Goal: Transaction & Acquisition: Obtain resource

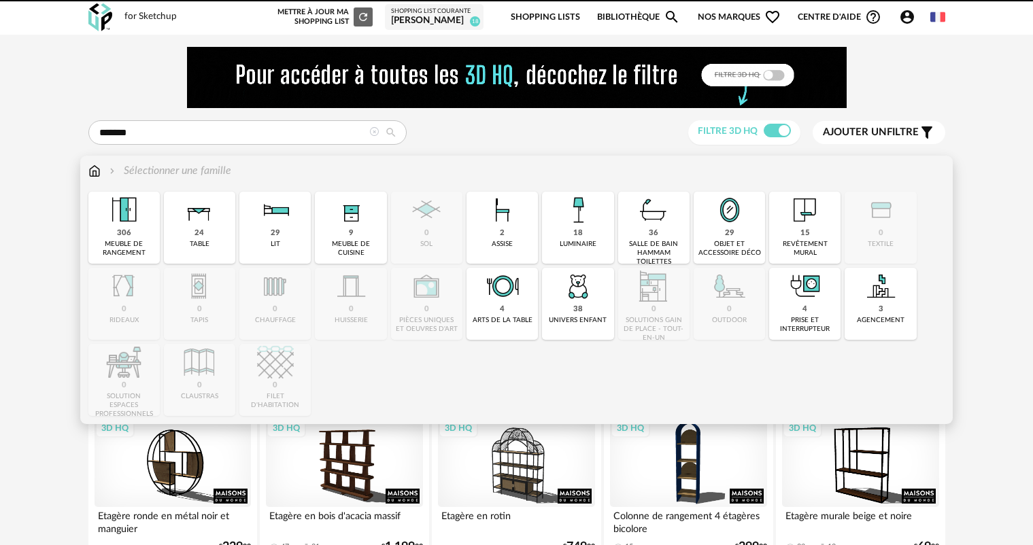
click at [95, 171] on img at bounding box center [94, 171] width 12 height 16
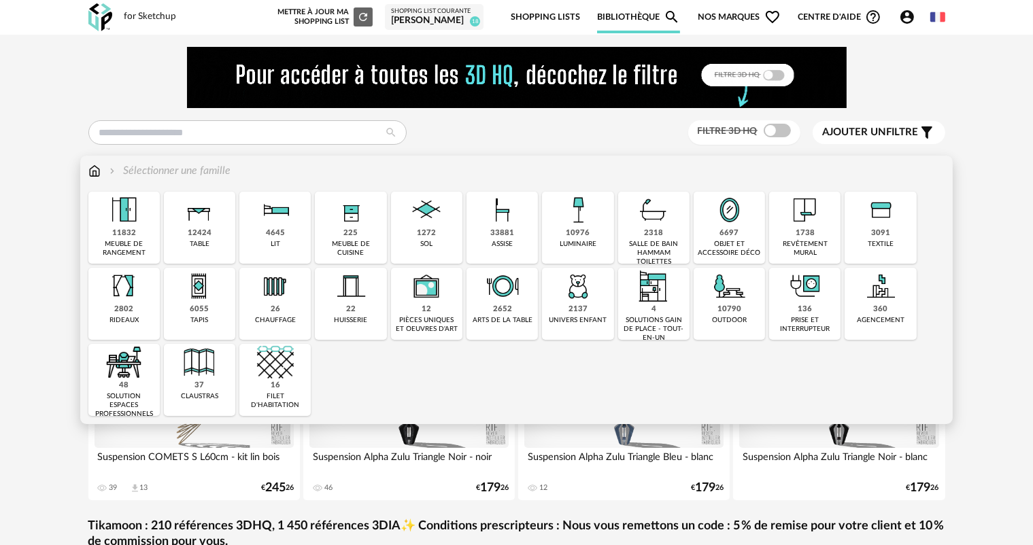
click at [800, 243] on div "revêtement mural" at bounding box center [804, 249] width 63 height 18
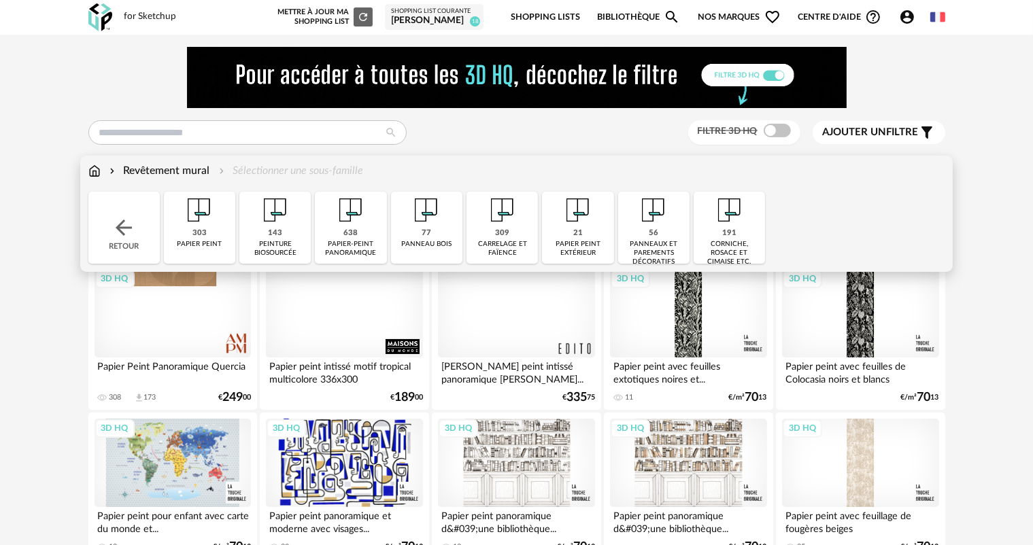
click at [175, 174] on div "Revêtement mural" at bounding box center [158, 171] width 103 height 16
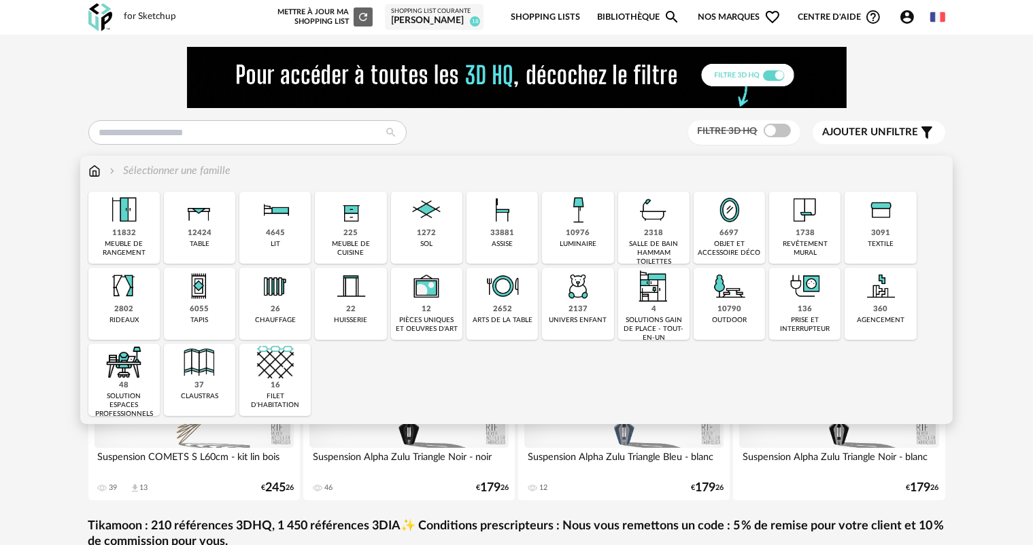
click at [798, 235] on div "1738" at bounding box center [805, 234] width 19 height 10
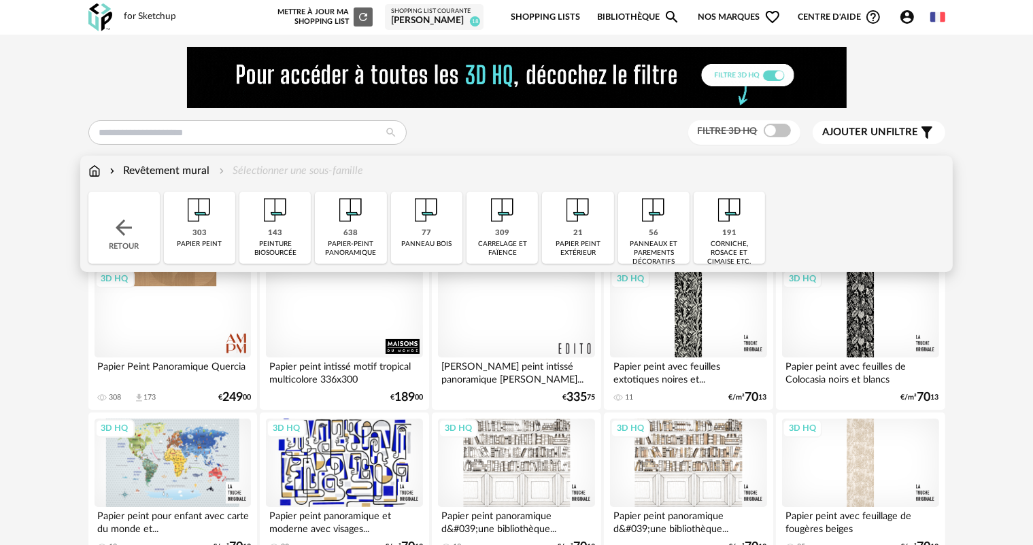
click at [429, 240] on div "panneau bois" at bounding box center [426, 244] width 50 height 9
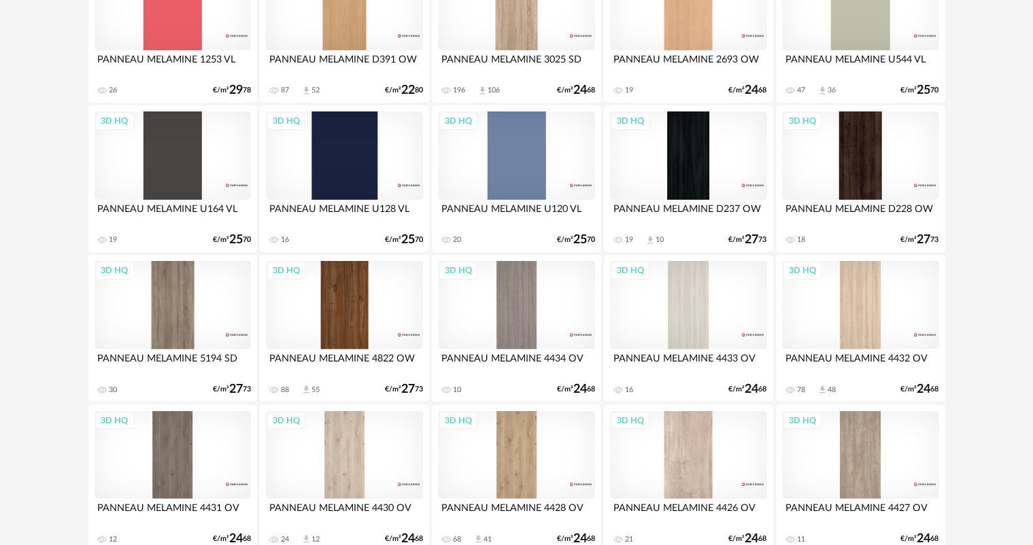
scroll to position [476, 0]
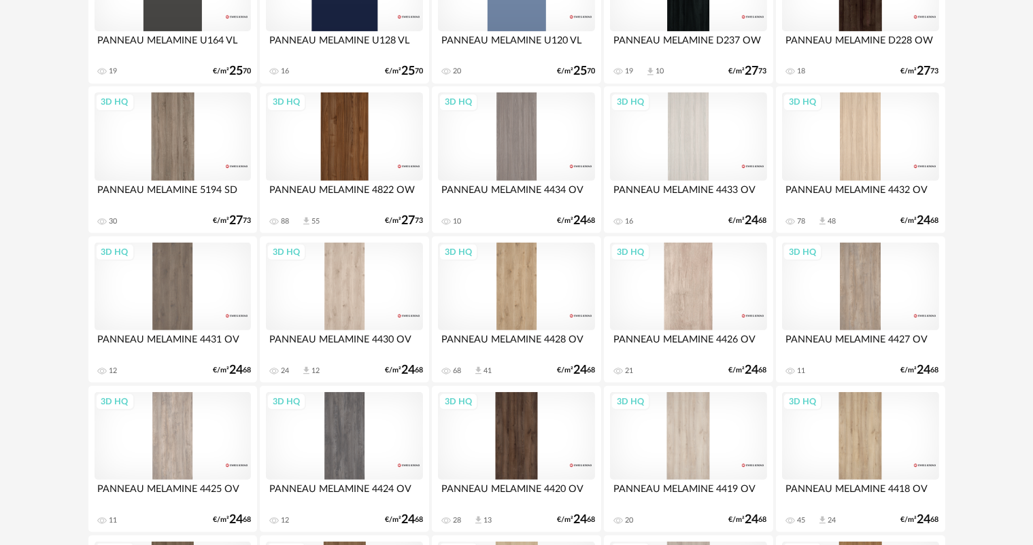
click at [713, 306] on div "3D HQ" at bounding box center [688, 287] width 156 height 88
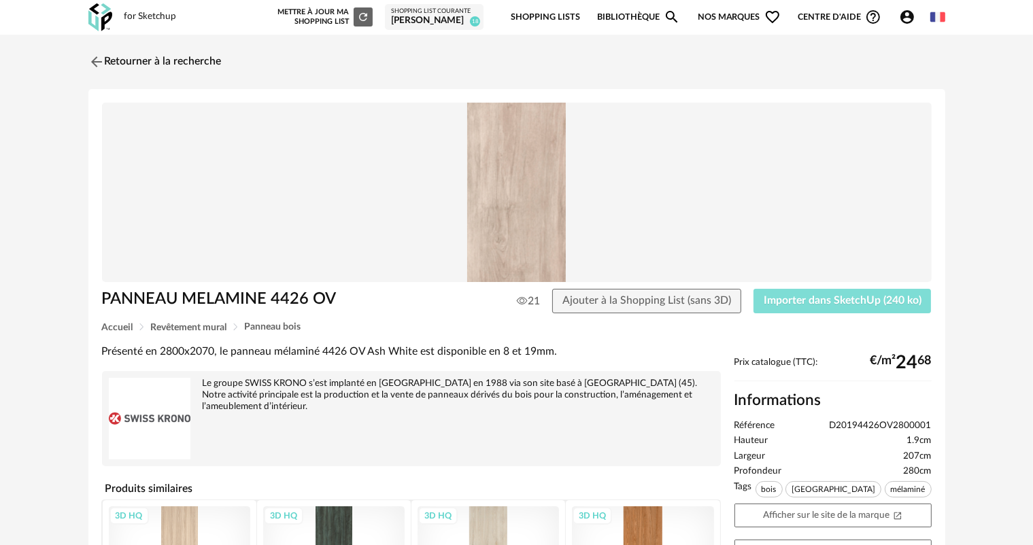
click at [791, 302] on span "Importer dans SketchUp (240 ko)" at bounding box center [843, 300] width 158 height 11
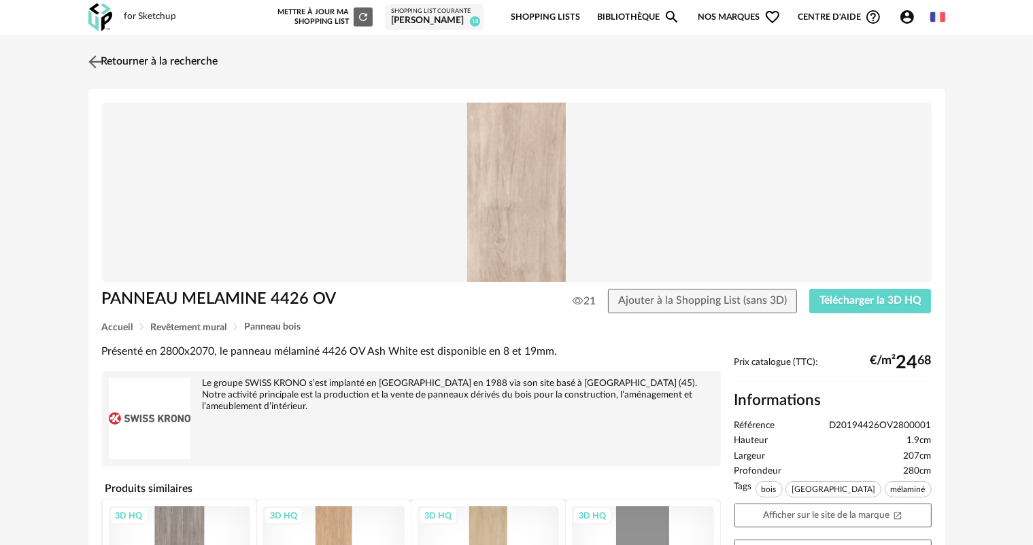
click at [90, 54] on img at bounding box center [95, 62] width 20 height 20
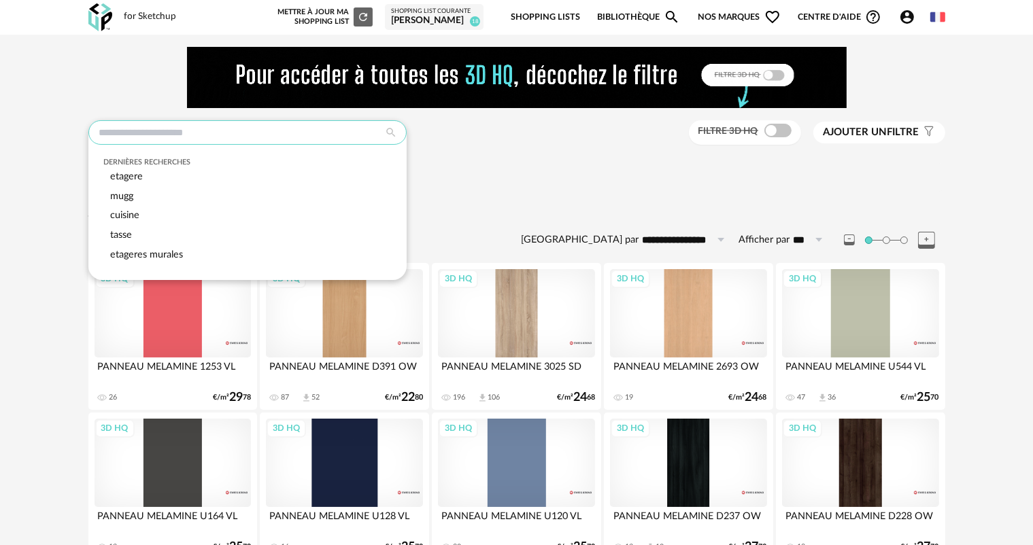
click at [158, 130] on input "text" at bounding box center [247, 132] width 318 height 24
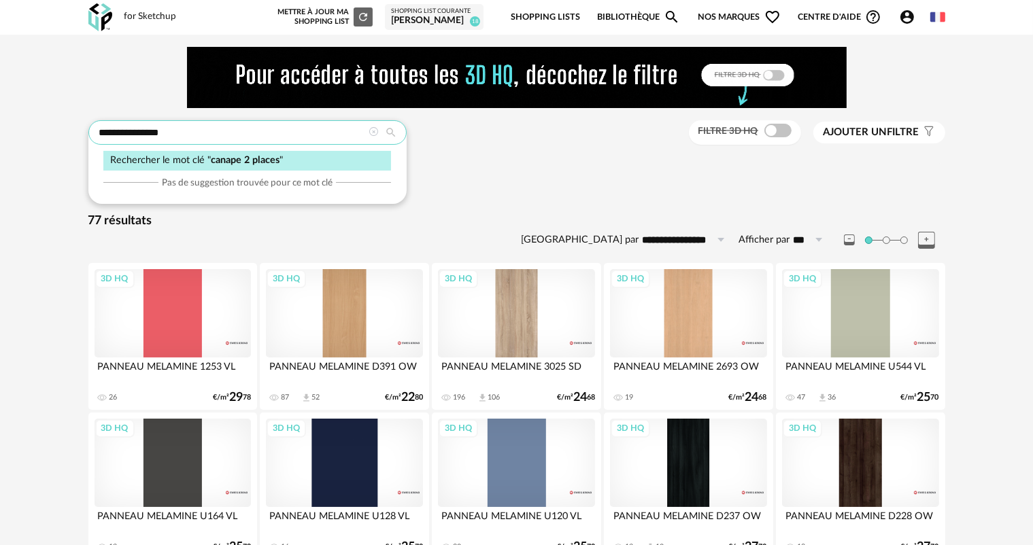
type input "**********"
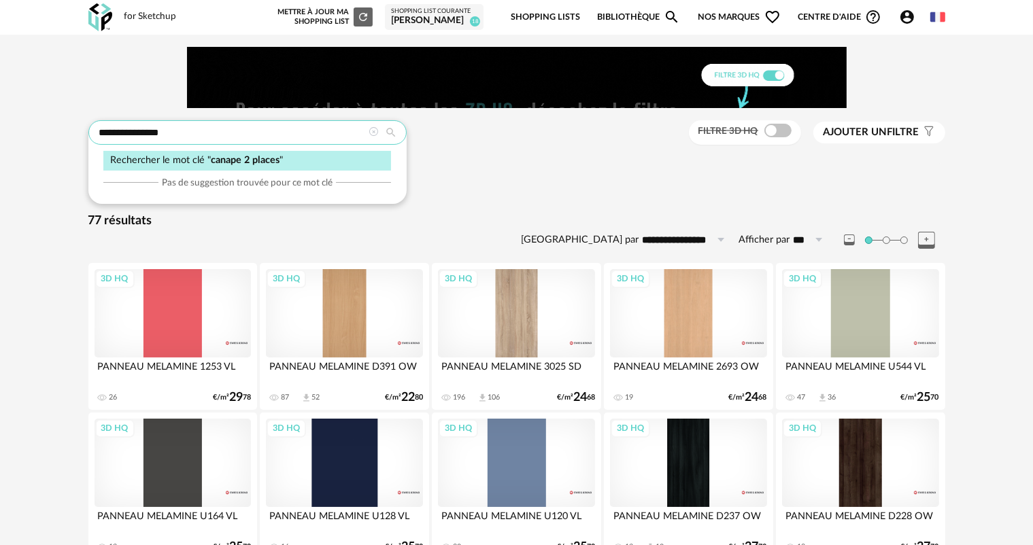
type input "**********"
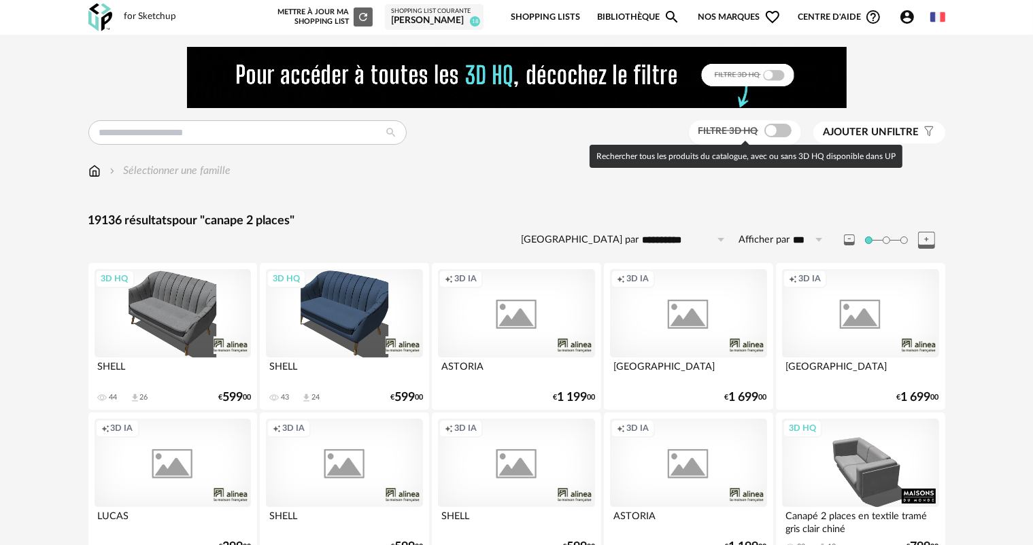
click at [734, 128] on span "Filtre 3D HQ" at bounding box center [728, 131] width 60 height 10
type input "**********"
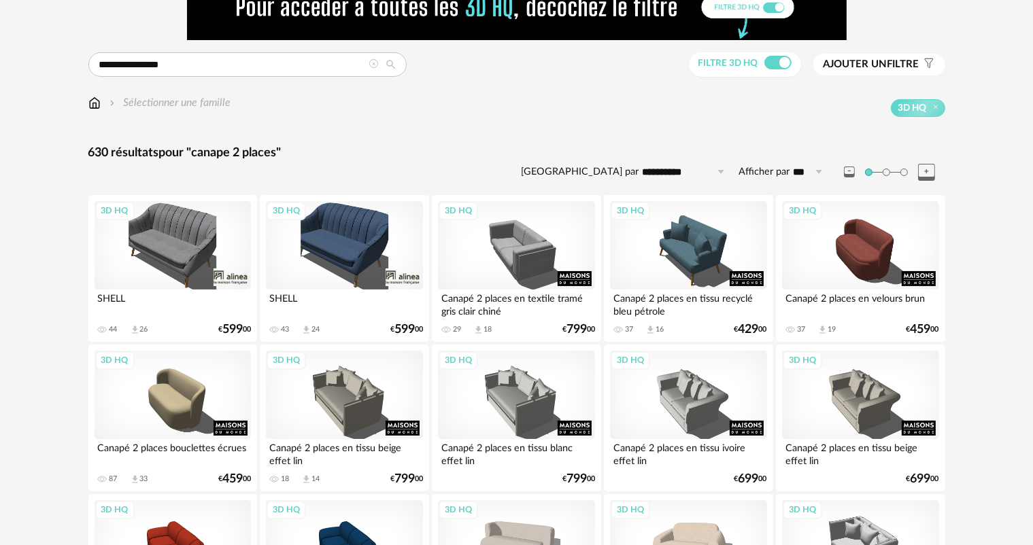
scroll to position [136, 0]
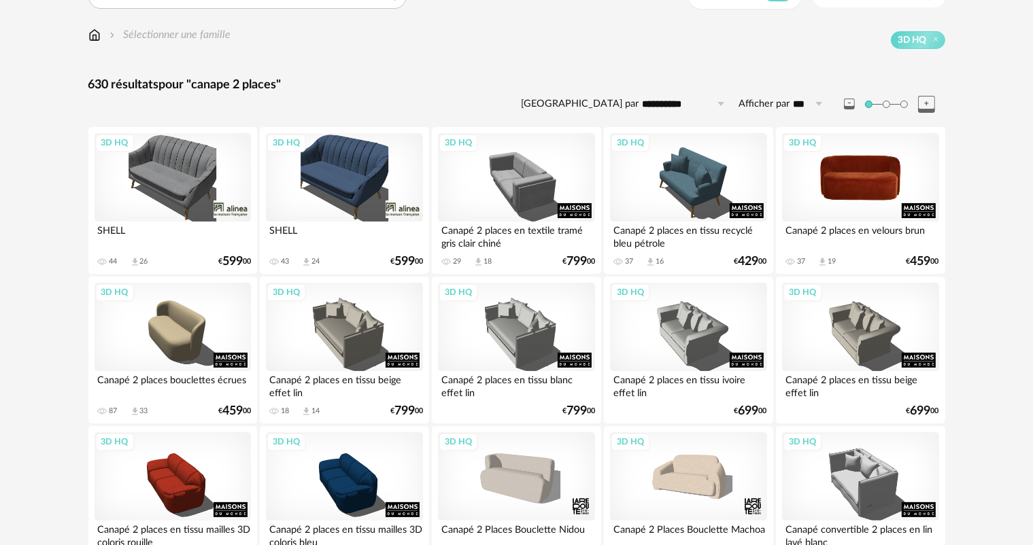
click at [866, 191] on div "3D HQ" at bounding box center [860, 177] width 156 height 88
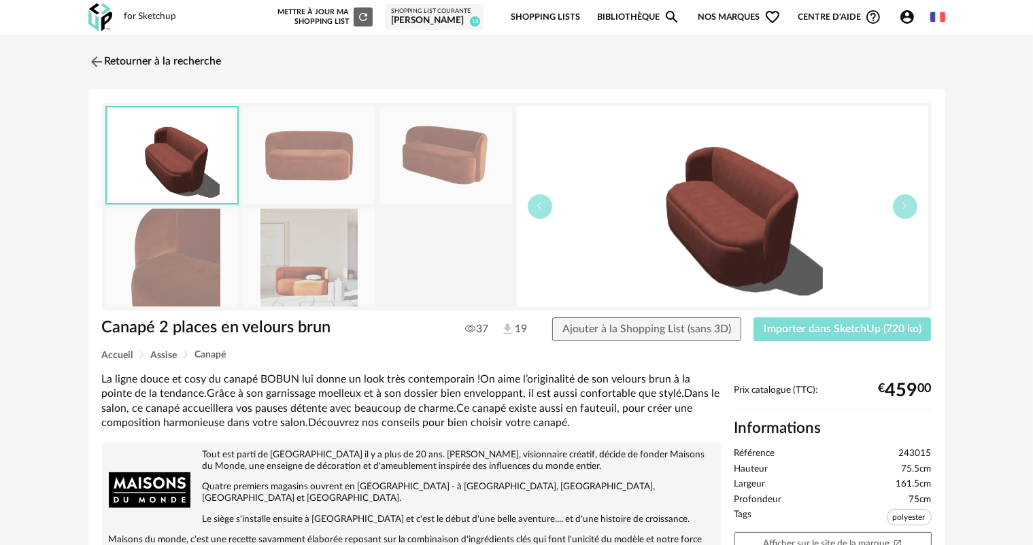
click at [819, 334] on span "Importer dans SketchUp (720 ko)" at bounding box center [843, 329] width 158 height 11
click at [830, 329] on span "Importer dans SketchUp (720 ko)" at bounding box center [843, 329] width 158 height 11
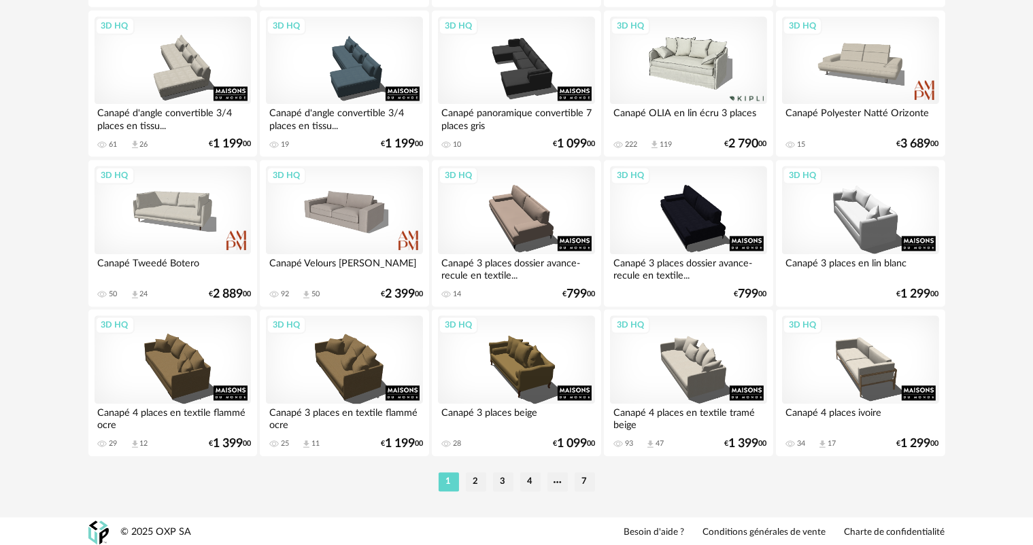
scroll to position [2800, 0]
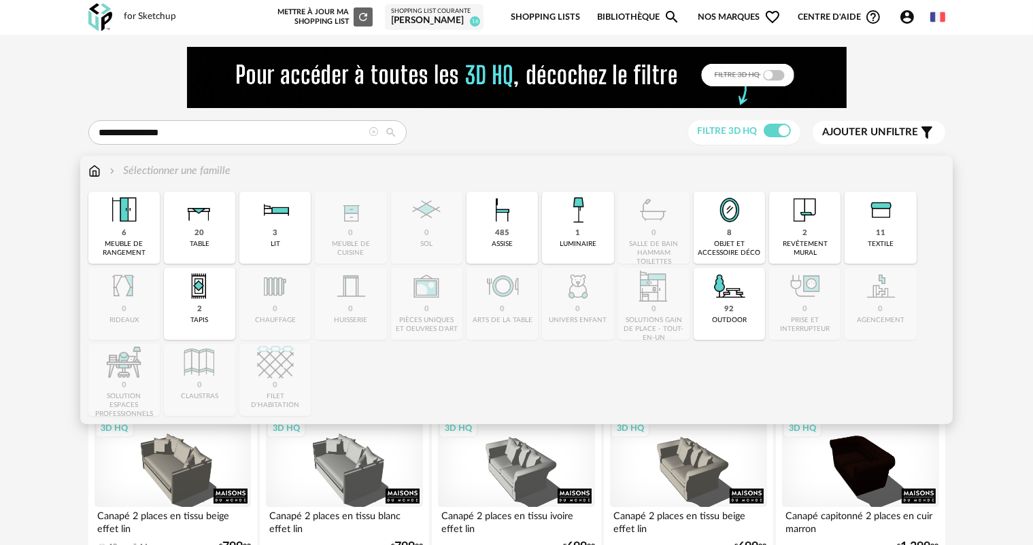
click at [95, 173] on img at bounding box center [94, 171] width 12 height 16
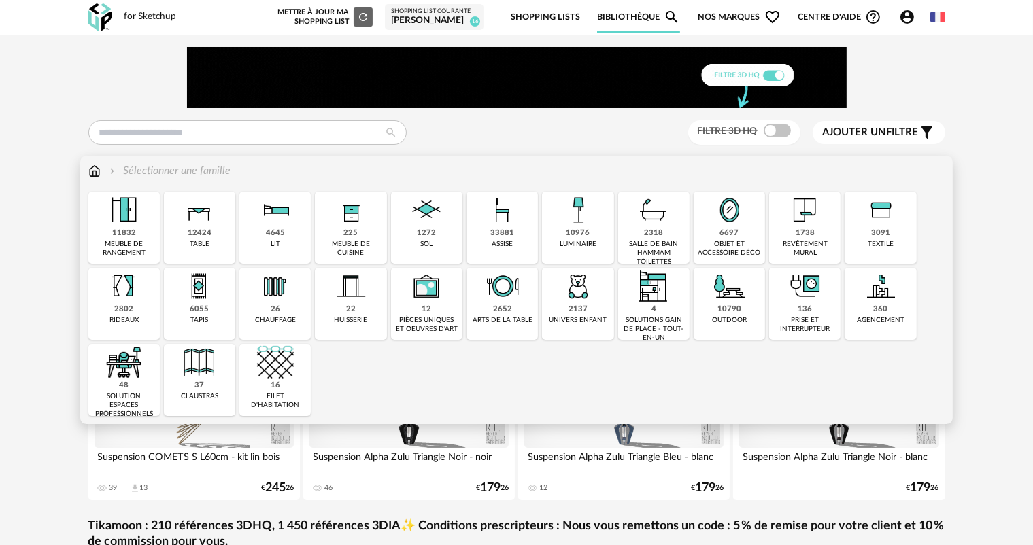
click at [802, 243] on div "revêtement mural" at bounding box center [804, 249] width 63 height 18
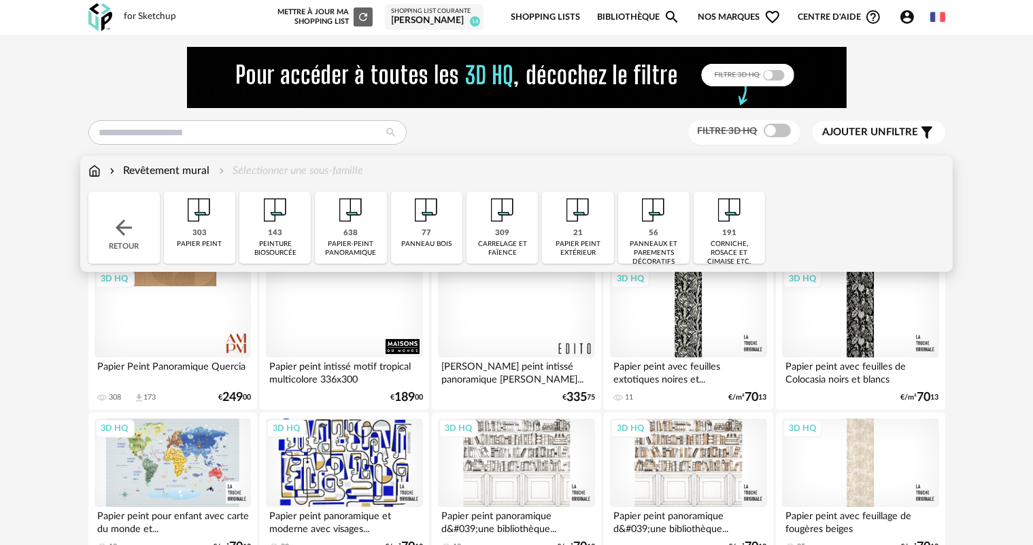
click at [173, 170] on div "Revêtement mural" at bounding box center [158, 171] width 103 height 16
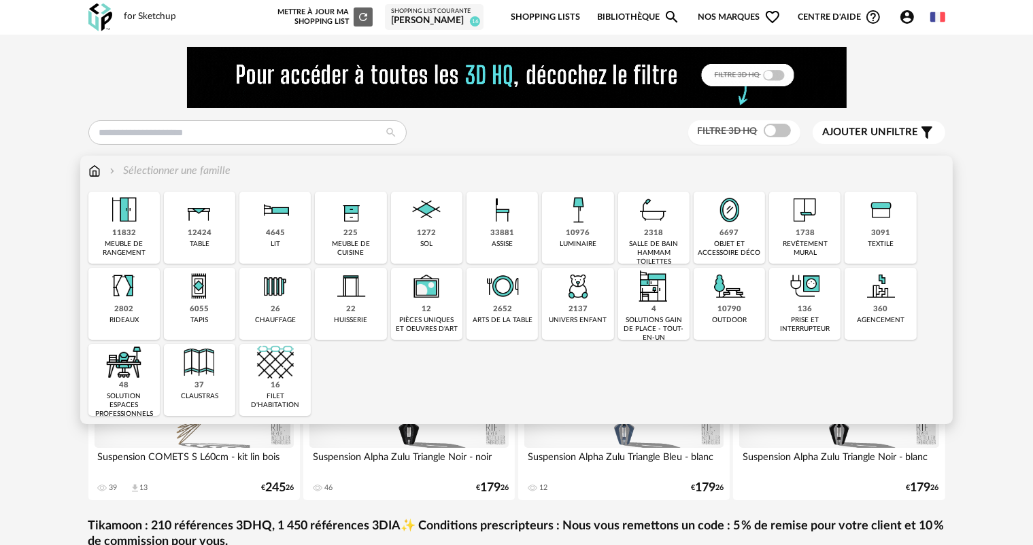
click at [800, 230] on div "1738" at bounding box center [805, 234] width 19 height 10
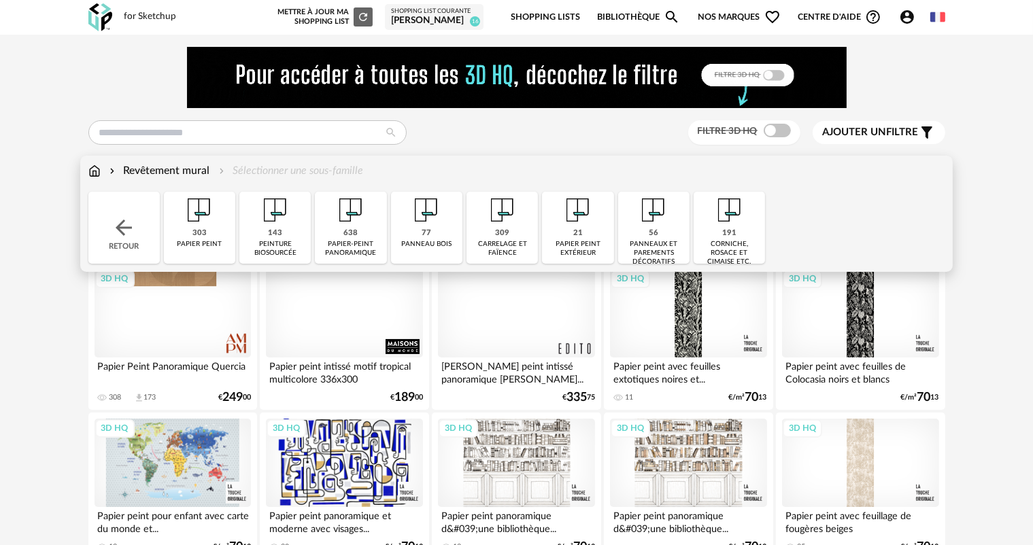
click at [429, 229] on div "77" at bounding box center [427, 234] width 10 height 10
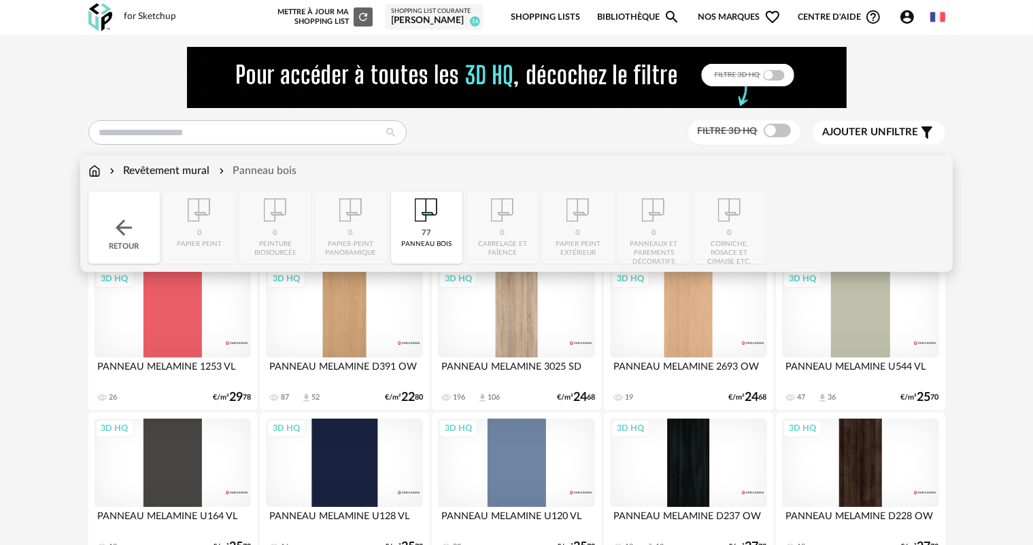
click at [659, 237] on div "Close icon Retour 0 papier peint 0 peinture biosourcée 0 papier-peint panoramiq…" at bounding box center [516, 228] width 857 height 72
click at [443, 237] on div "77 panneau bois" at bounding box center [426, 228] width 71 height 72
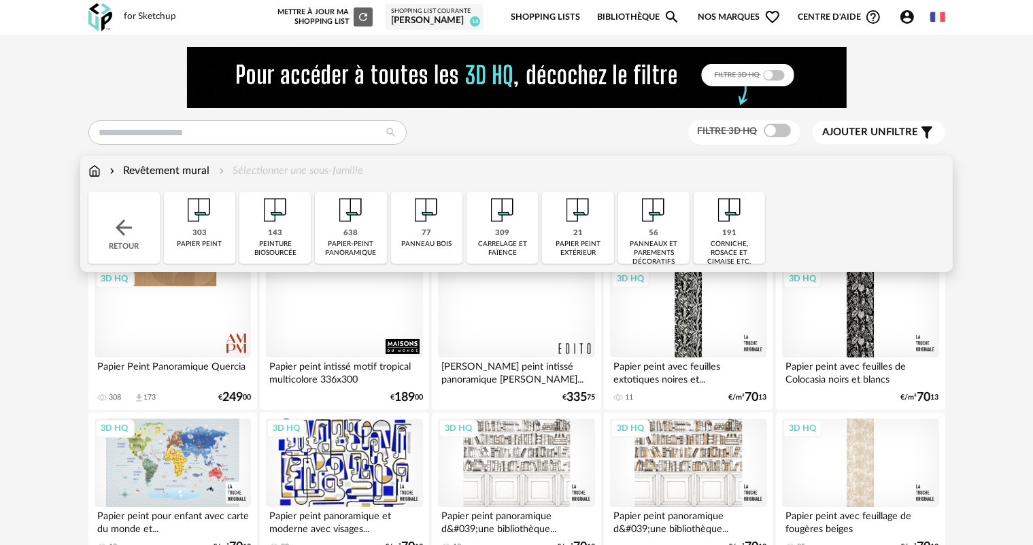
click at [647, 240] on div "panneaux et parements décoratifs" at bounding box center [653, 253] width 63 height 27
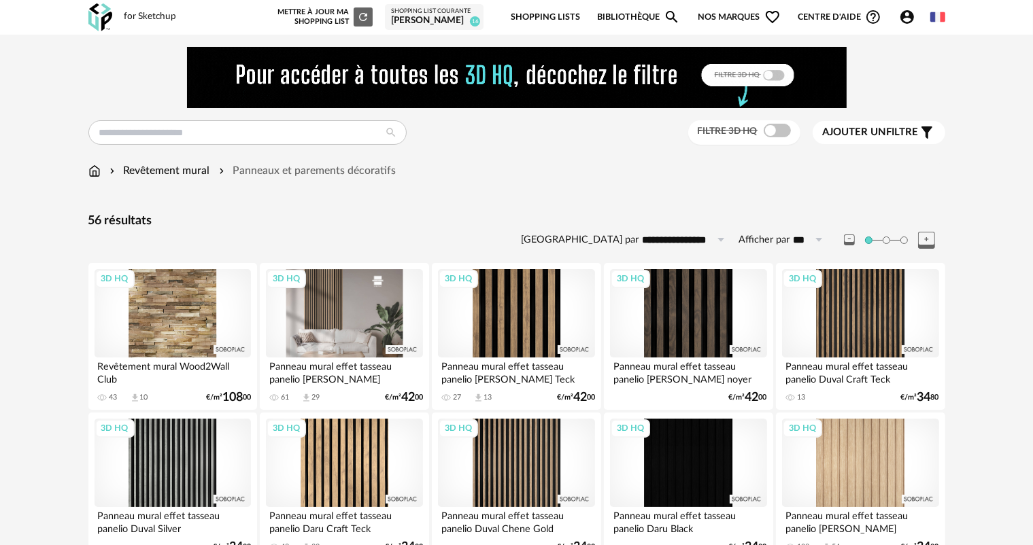
click at [356, 333] on div "3D HQ" at bounding box center [344, 313] width 156 height 88
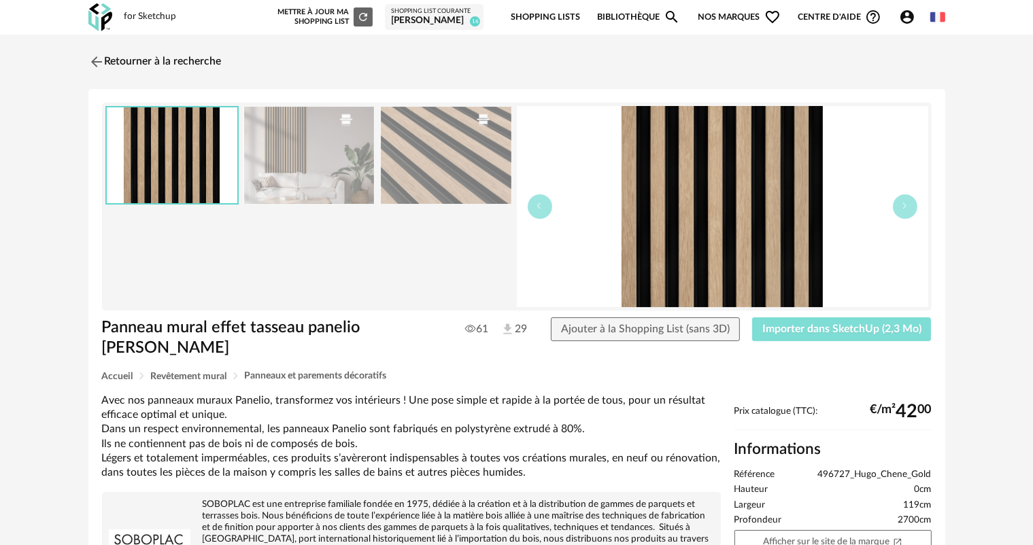
click at [815, 326] on span "Importer dans SketchUp (2,3 Mo)" at bounding box center [841, 329] width 159 height 11
